Goal: Task Accomplishment & Management: Complete application form

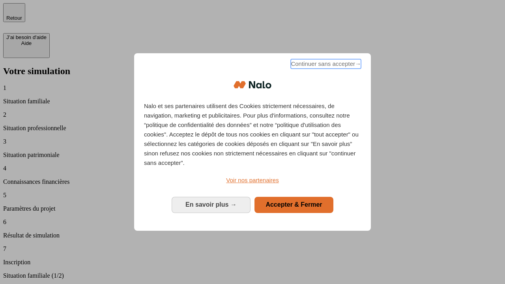
click at [325, 65] on span "Continuer sans accepter →" at bounding box center [326, 63] width 70 height 9
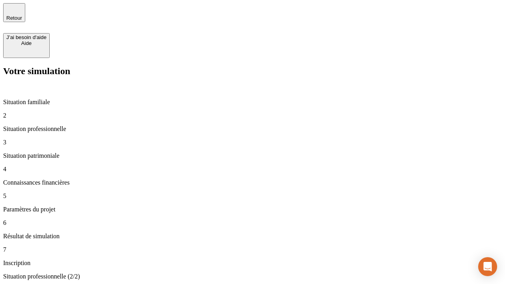
type input "30 000"
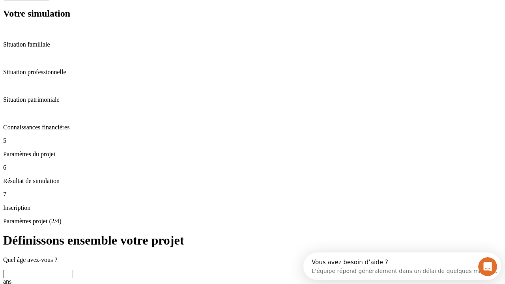
scroll to position [15, 0]
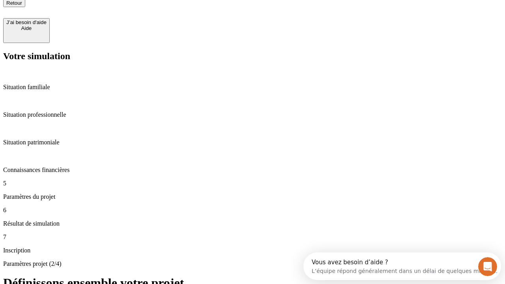
type input "25"
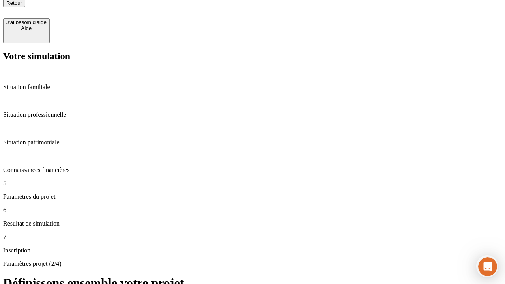
type input "64"
type input "1 000"
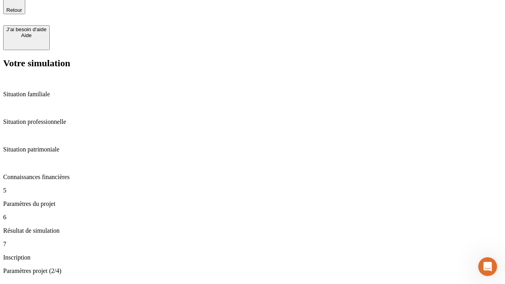
type input "640"
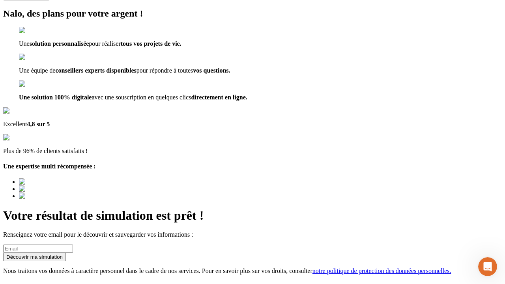
scroll to position [10, 0]
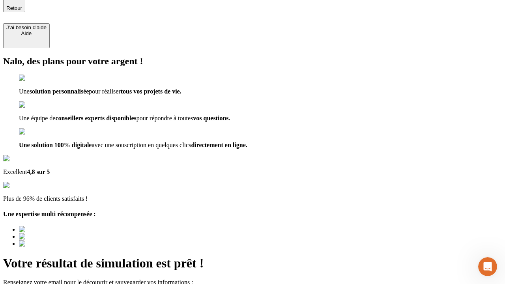
type input "[EMAIL_ADDRESS][PERSON_NAME][DOMAIN_NAME]"
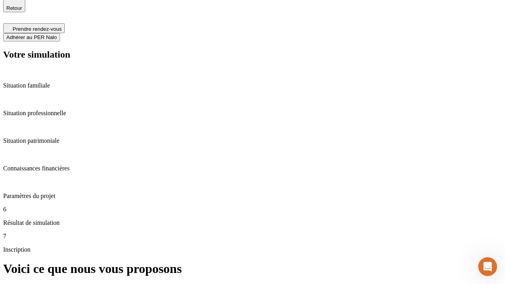
click at [57, 34] on span "Adhérer au PER Nalo" at bounding box center [31, 37] width 51 height 6
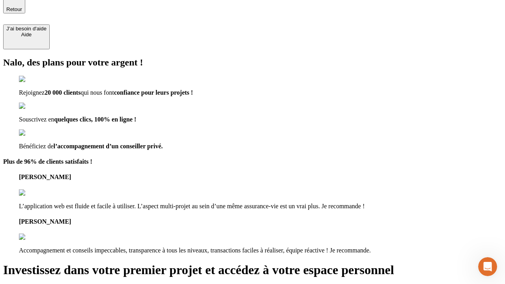
type input "[PERSON_NAME][EMAIL_ADDRESS][DOMAIN_NAME]"
